Goal: Task Accomplishment & Management: Manage account settings

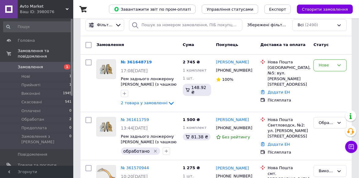
scroll to position [61, 0]
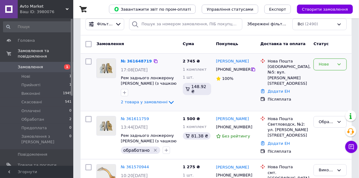
click at [341, 64] on icon at bounding box center [339, 64] width 5 height 5
click at [339, 80] on li "Прийнято" at bounding box center [330, 77] width 33 height 11
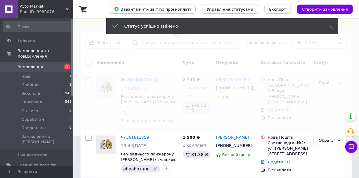
scroll to position [31, 0]
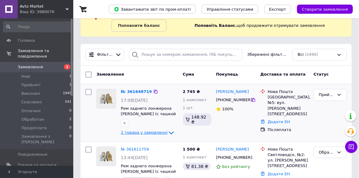
click at [168, 134] on icon at bounding box center [171, 132] width 7 height 7
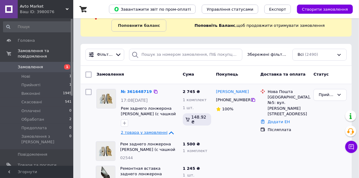
scroll to position [61, 0]
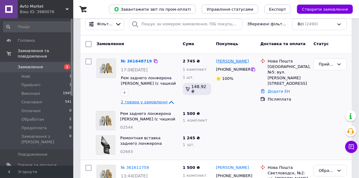
click at [239, 62] on link "[PERSON_NAME]" at bounding box center [232, 62] width 33 height 6
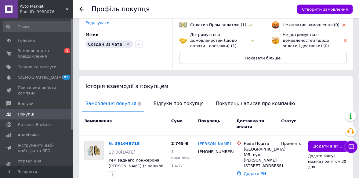
scroll to position [96, 0]
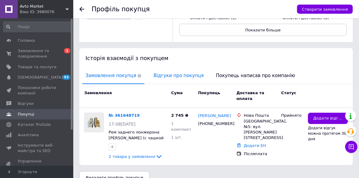
click at [168, 74] on span "Відгуки про покупця" at bounding box center [178, 76] width 56 height 16
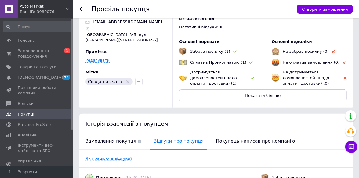
scroll to position [0, 0]
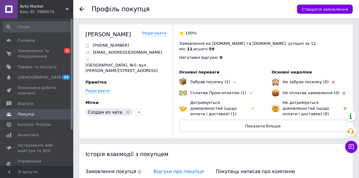
click at [84, 9] on use at bounding box center [81, 9] width 5 height 5
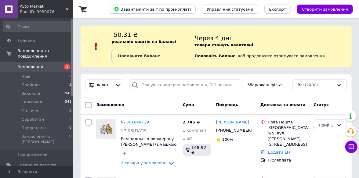
scroll to position [61, 0]
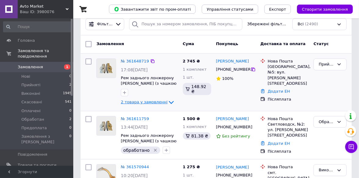
click at [168, 103] on icon at bounding box center [171, 102] width 7 height 7
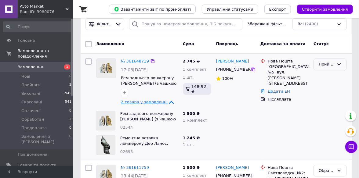
click at [341, 61] on div "Прийнято" at bounding box center [329, 65] width 33 height 12
click at [338, 108] on li "Обработан" at bounding box center [330, 110] width 33 height 11
drag, startPoint x: 294, startPoint y: 71, endPoint x: 264, endPoint y: 65, distance: 30.1
click at [264, 65] on div "Нова Пошта Слов'янськ, №5: вул. [PERSON_NAME][STREET_ADDRESS]" at bounding box center [284, 73] width 51 height 28
copy div "Нова Пошта Слов'янськ, №5: вул. [PERSON_NAME][STREET_ADDRESS]"
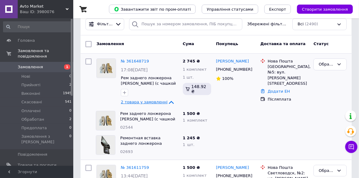
click at [300, 121] on div at bounding box center [284, 121] width 53 height 24
click at [126, 93] on icon "button" at bounding box center [124, 92] width 5 height 5
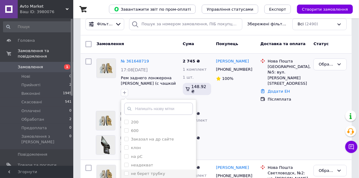
scroll to position [31, 0]
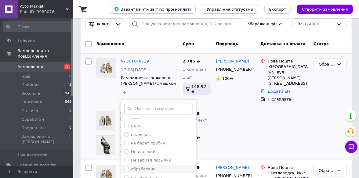
click at [128, 169] on input "обработано" at bounding box center [126, 169] width 4 height 4
checkbox input "true"
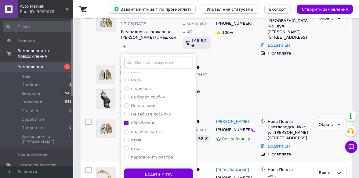
scroll to position [122, 0]
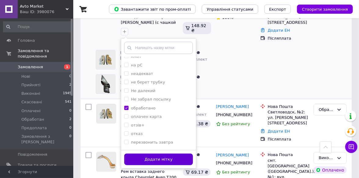
click at [155, 159] on button "Додати мітку" at bounding box center [158, 160] width 69 height 12
